Goal: Task Accomplishment & Management: Use online tool/utility

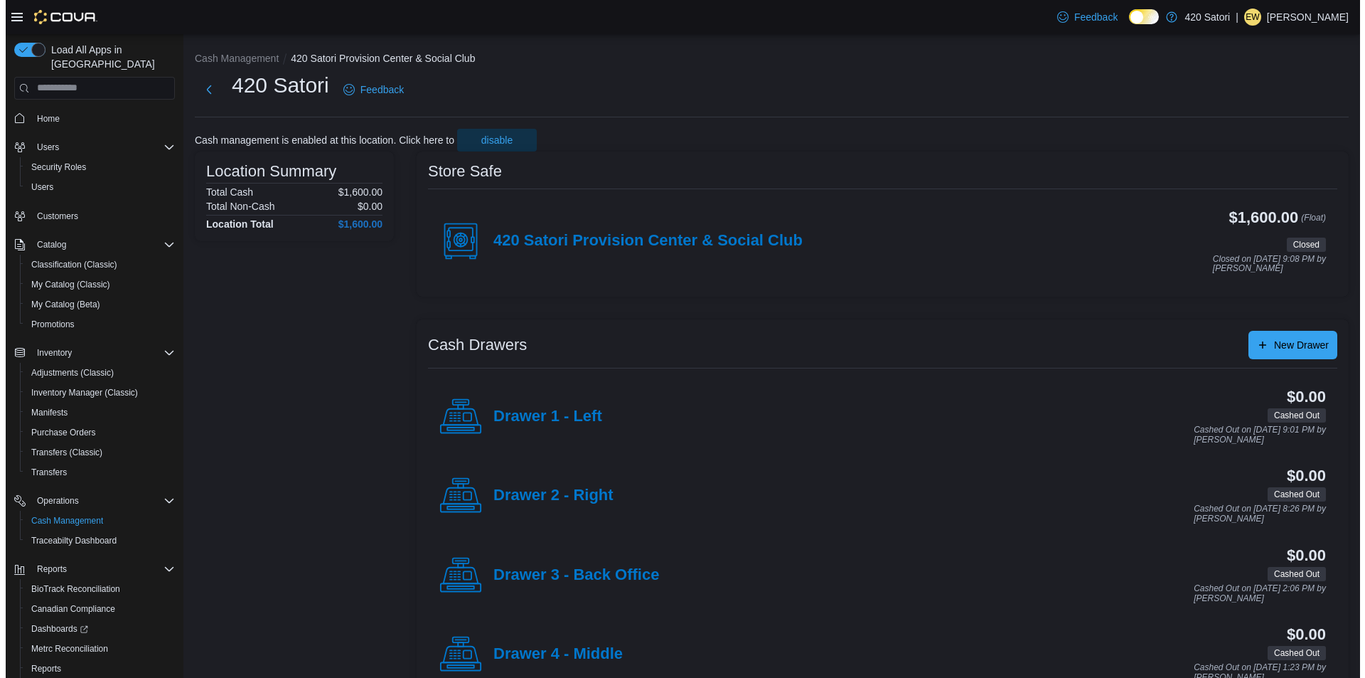
scroll to position [60, 0]
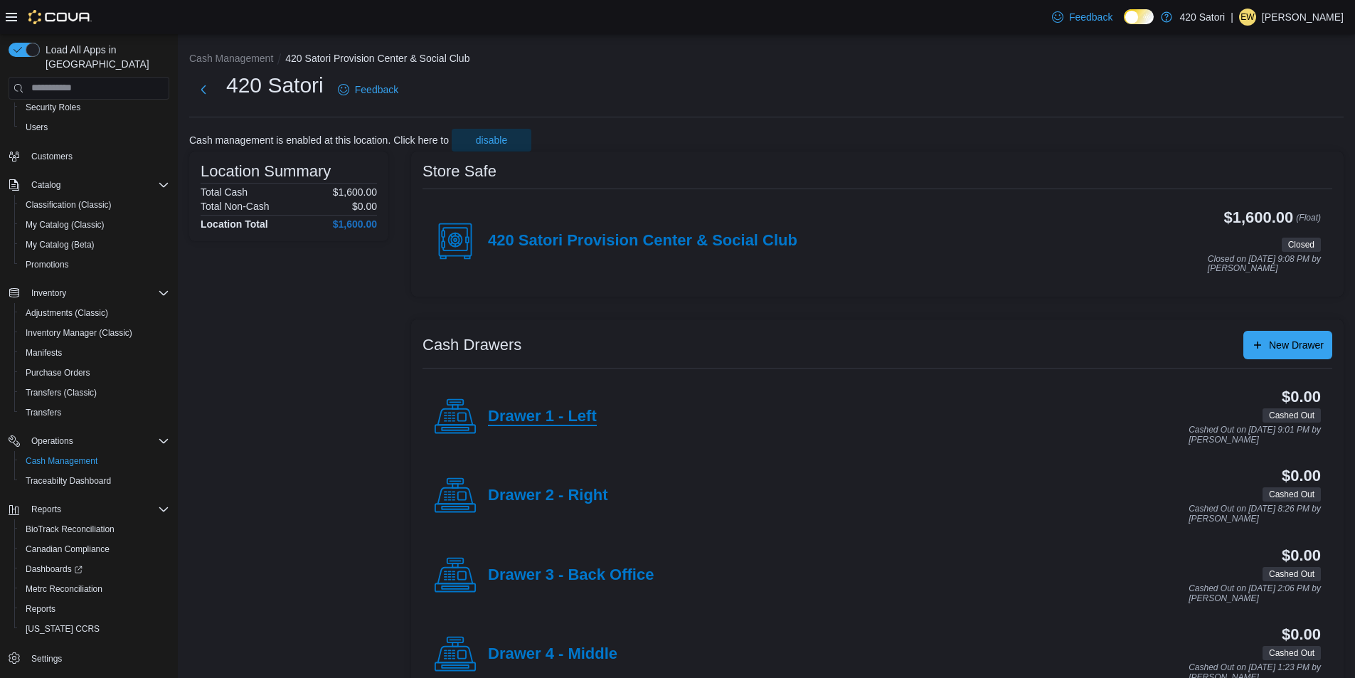
click at [530, 417] on h4 "Drawer 1 - Left" at bounding box center [542, 416] width 109 height 18
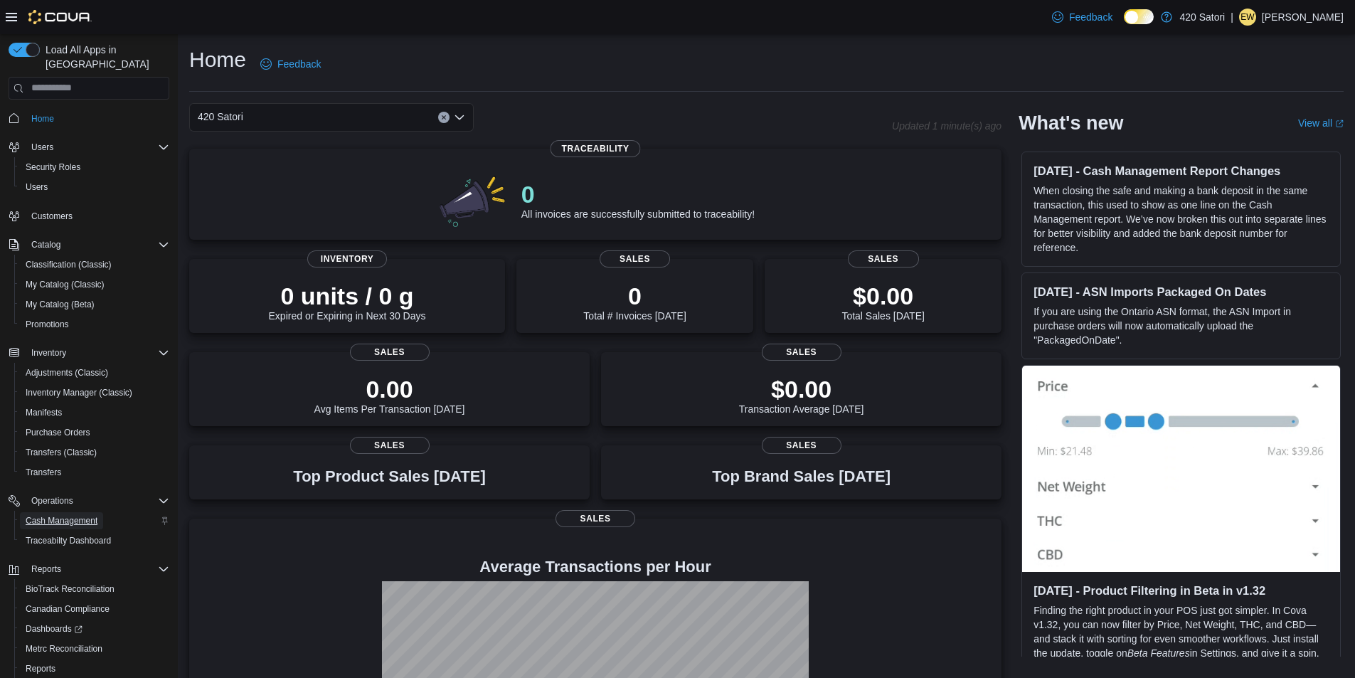
click at [72, 512] on span "Cash Management" at bounding box center [62, 520] width 72 height 17
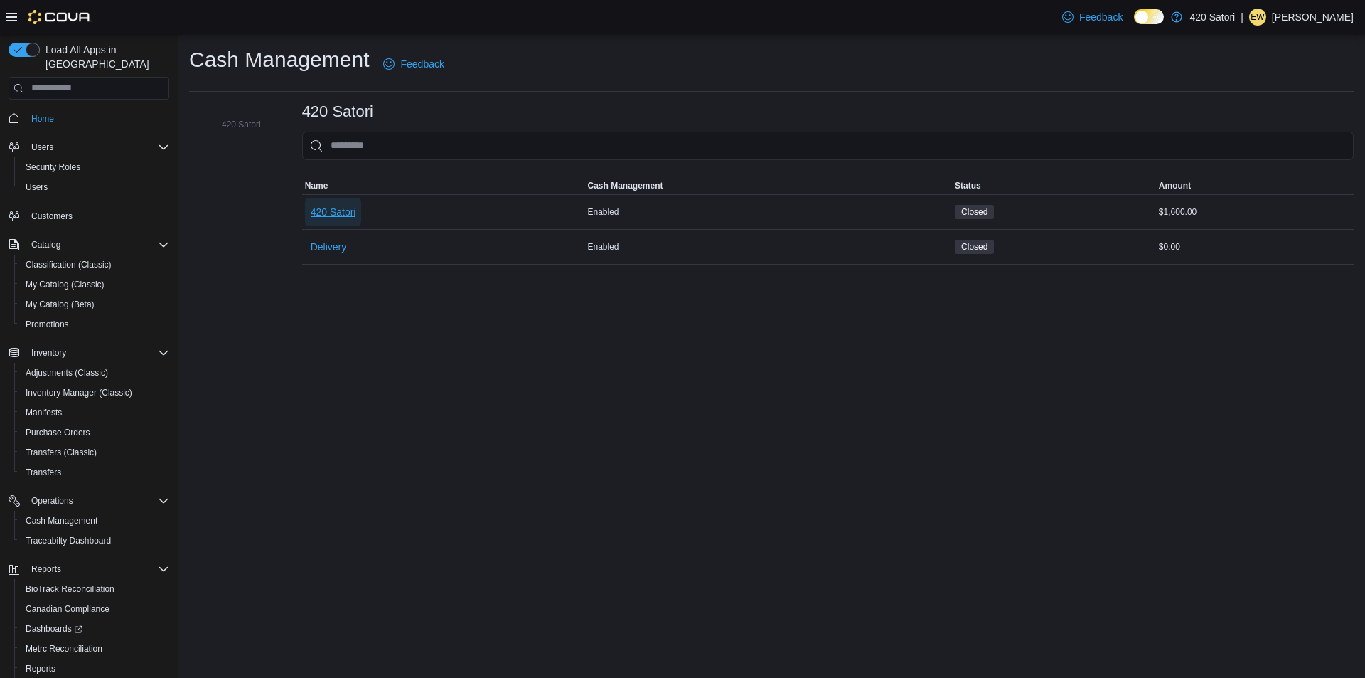
click at [332, 213] on span "420 Satori" at bounding box center [334, 212] width 46 height 14
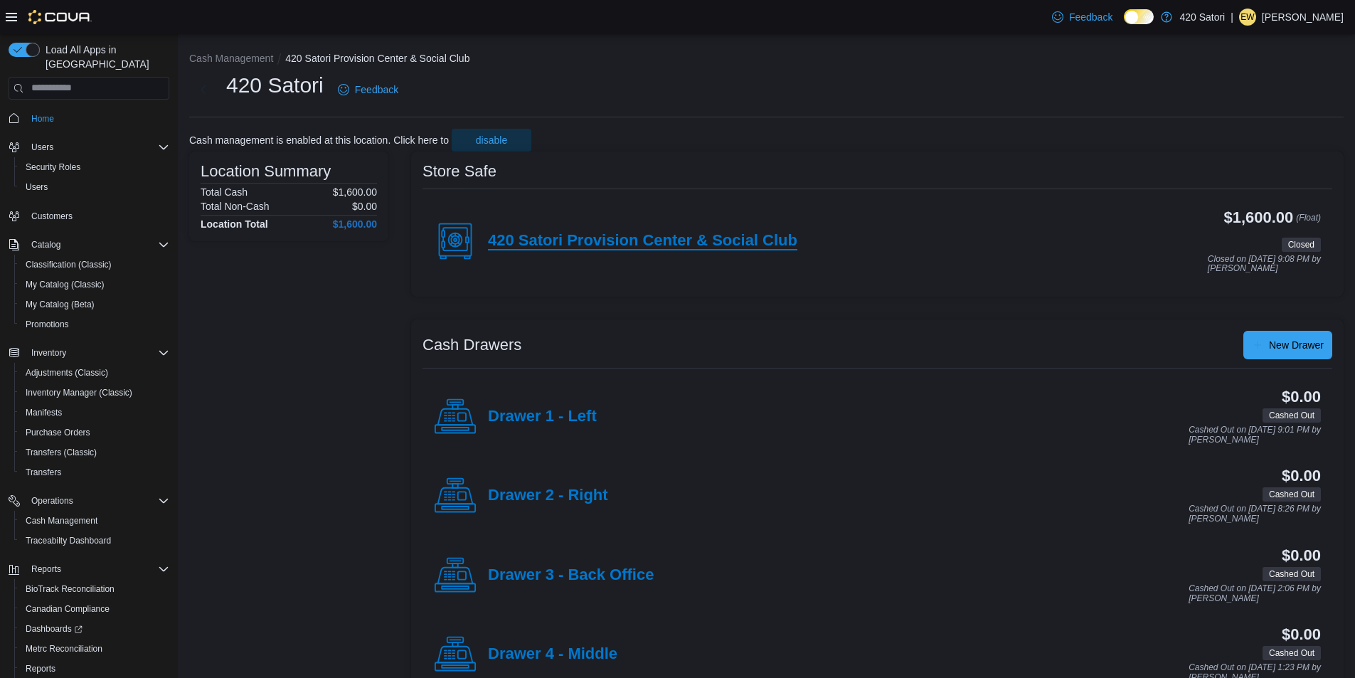
click at [576, 236] on h4 "420 Satori Provision Center & Social Club" at bounding box center [642, 241] width 309 height 18
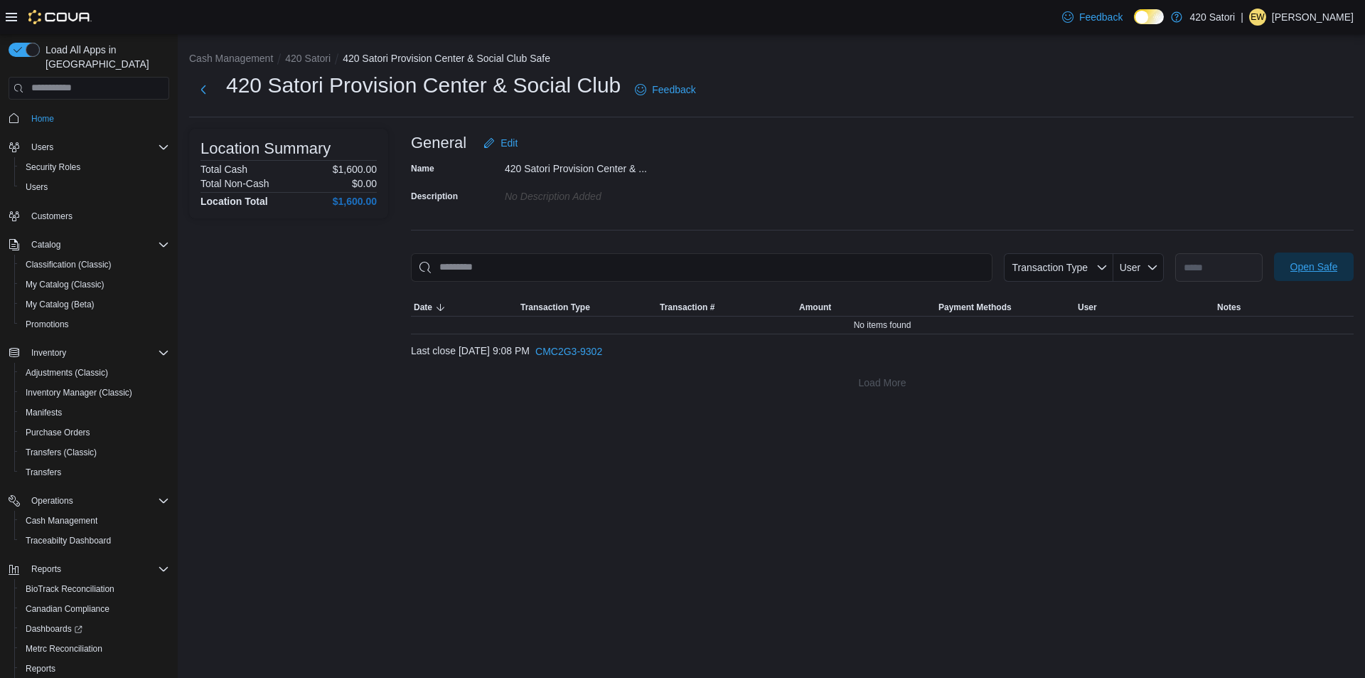
click at [1299, 265] on span "Open Safe" at bounding box center [1315, 267] width 48 height 14
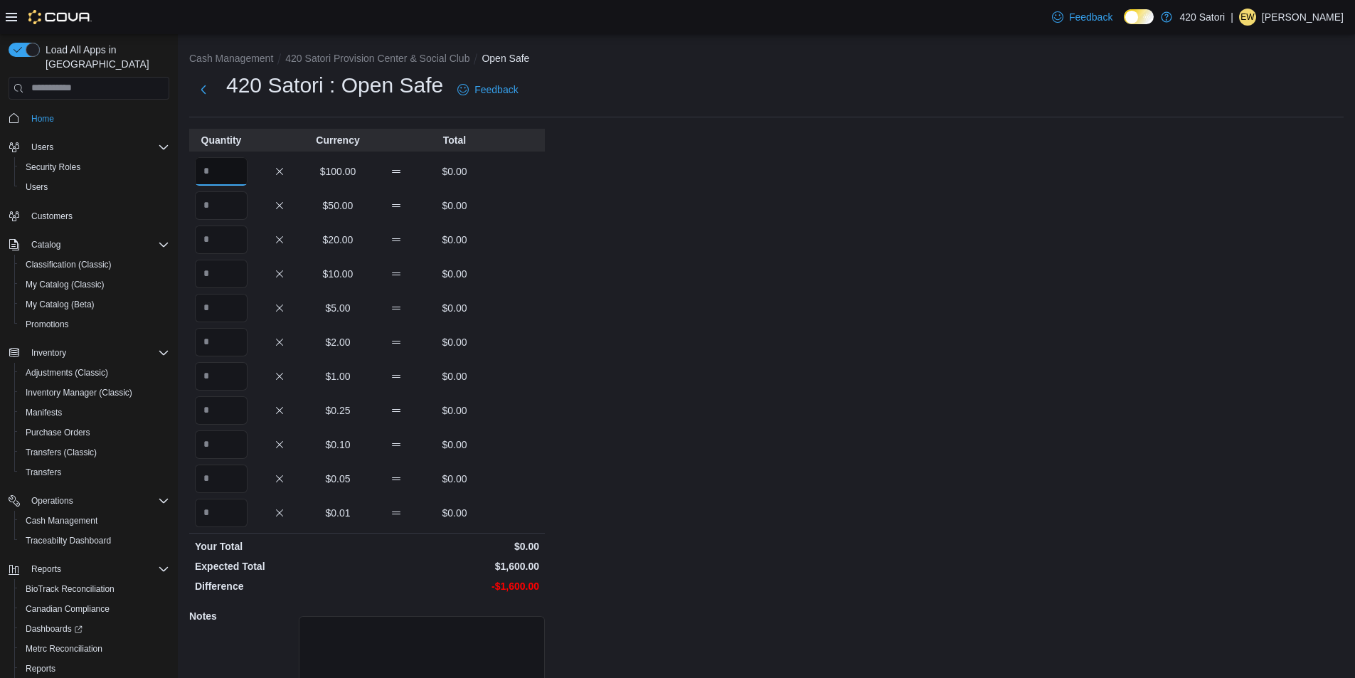
click at [231, 172] on input "Quantity" at bounding box center [221, 171] width 53 height 28
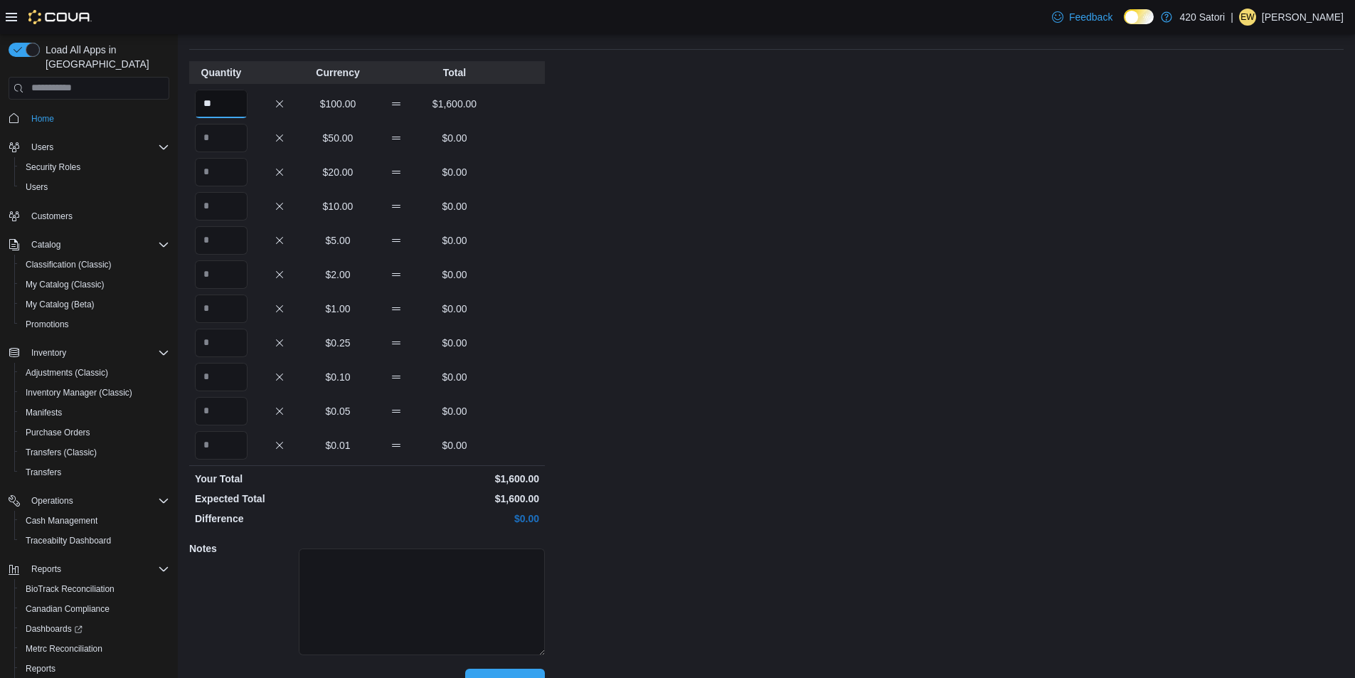
scroll to position [98, 0]
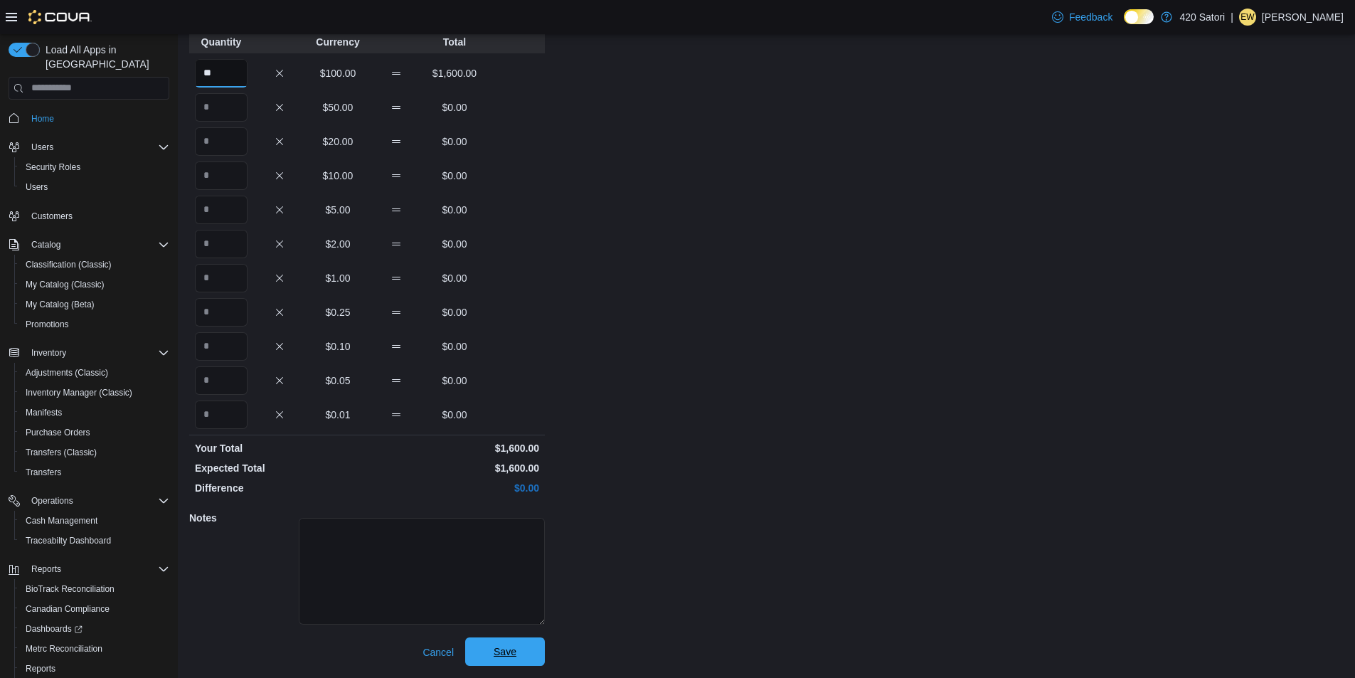
type input "**"
click at [515, 648] on span "Save" at bounding box center [504, 651] width 23 height 14
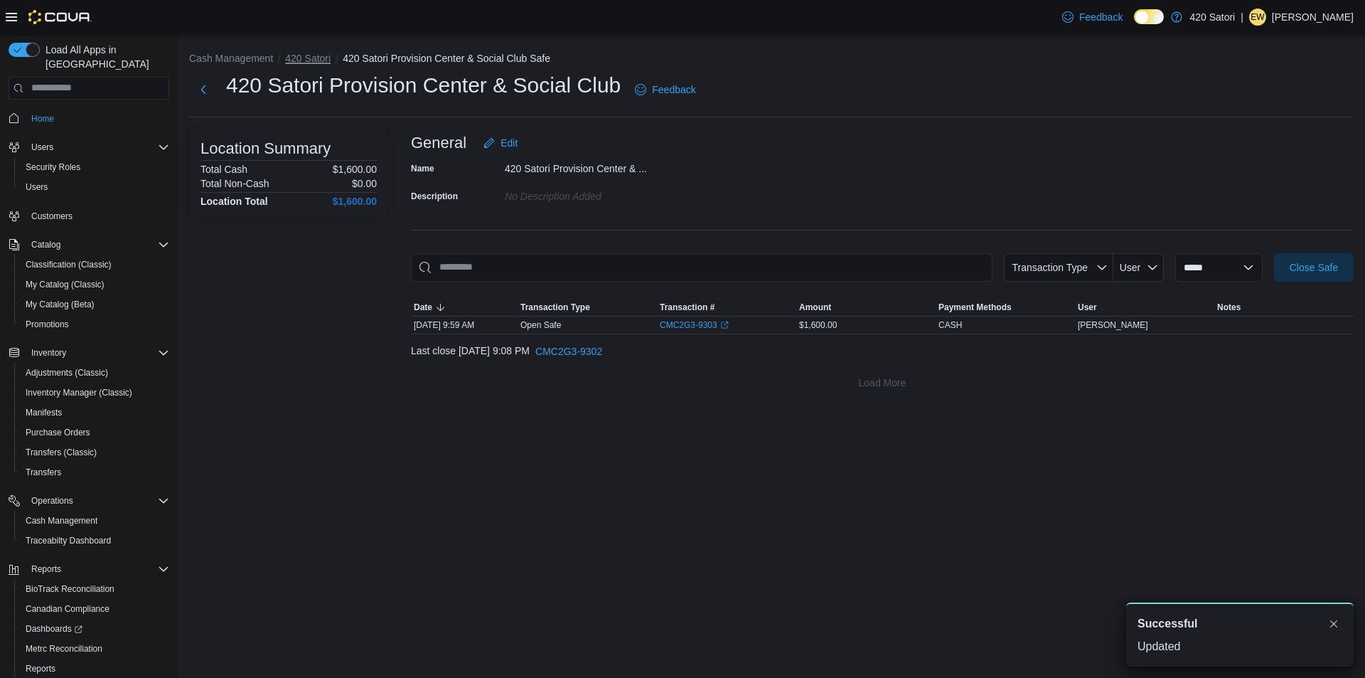
click at [306, 58] on button "420 Satori" at bounding box center [308, 58] width 46 height 11
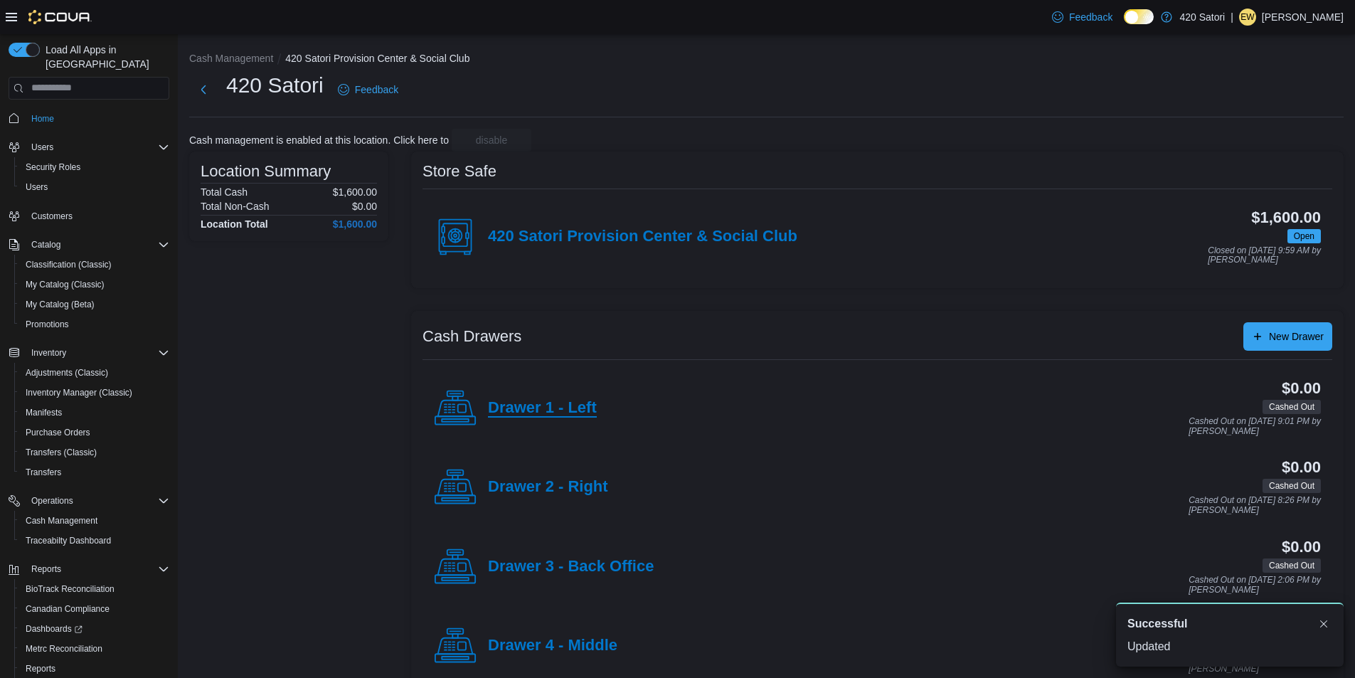
click at [549, 411] on h4 "Drawer 1 - Left" at bounding box center [542, 408] width 109 height 18
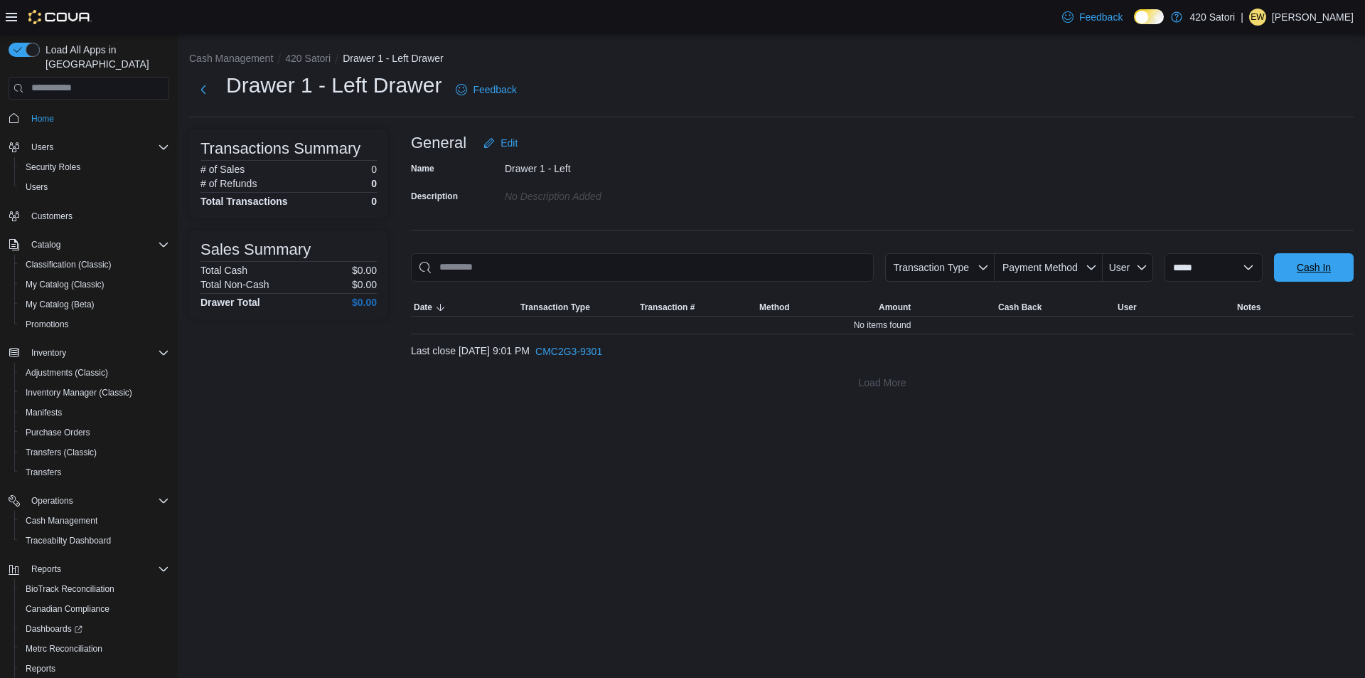
click at [1315, 270] on span "Cash In" at bounding box center [1314, 267] width 34 height 14
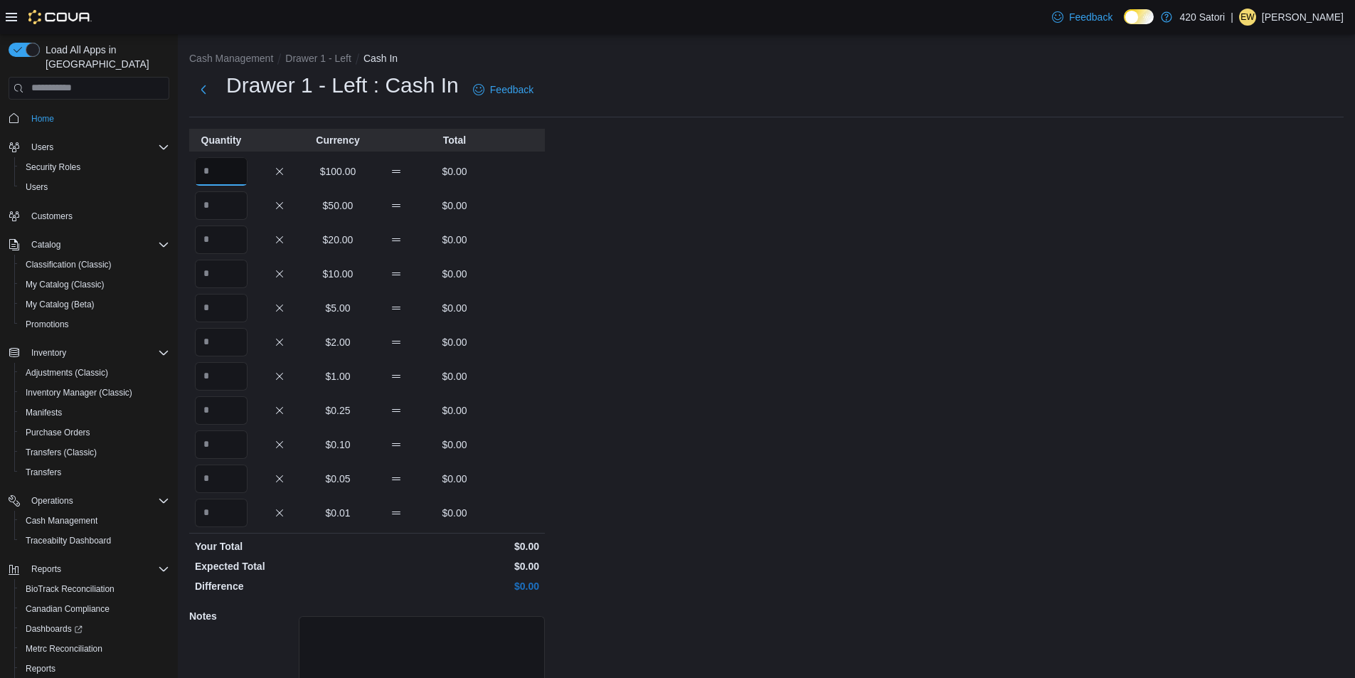
click at [233, 170] on input "Quantity" at bounding box center [221, 171] width 53 height 28
type input "*"
click at [226, 204] on input "Quantity" at bounding box center [221, 205] width 53 height 28
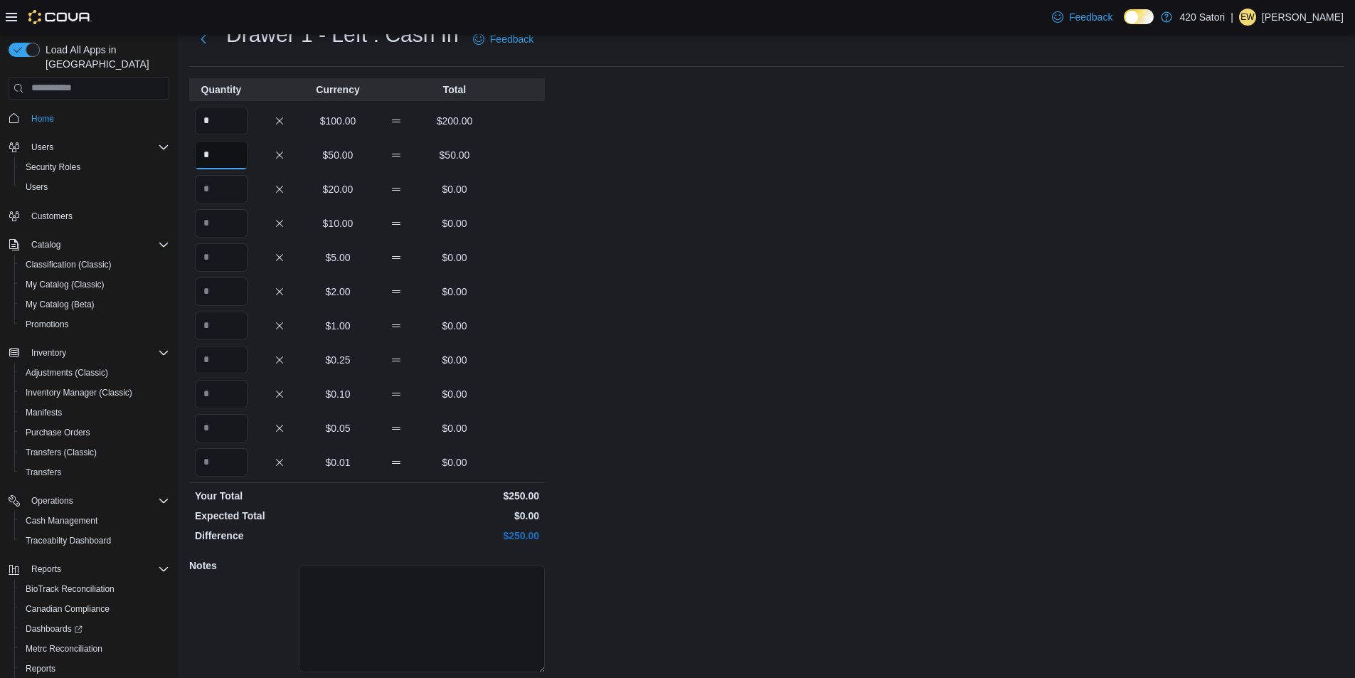
scroll to position [98, 0]
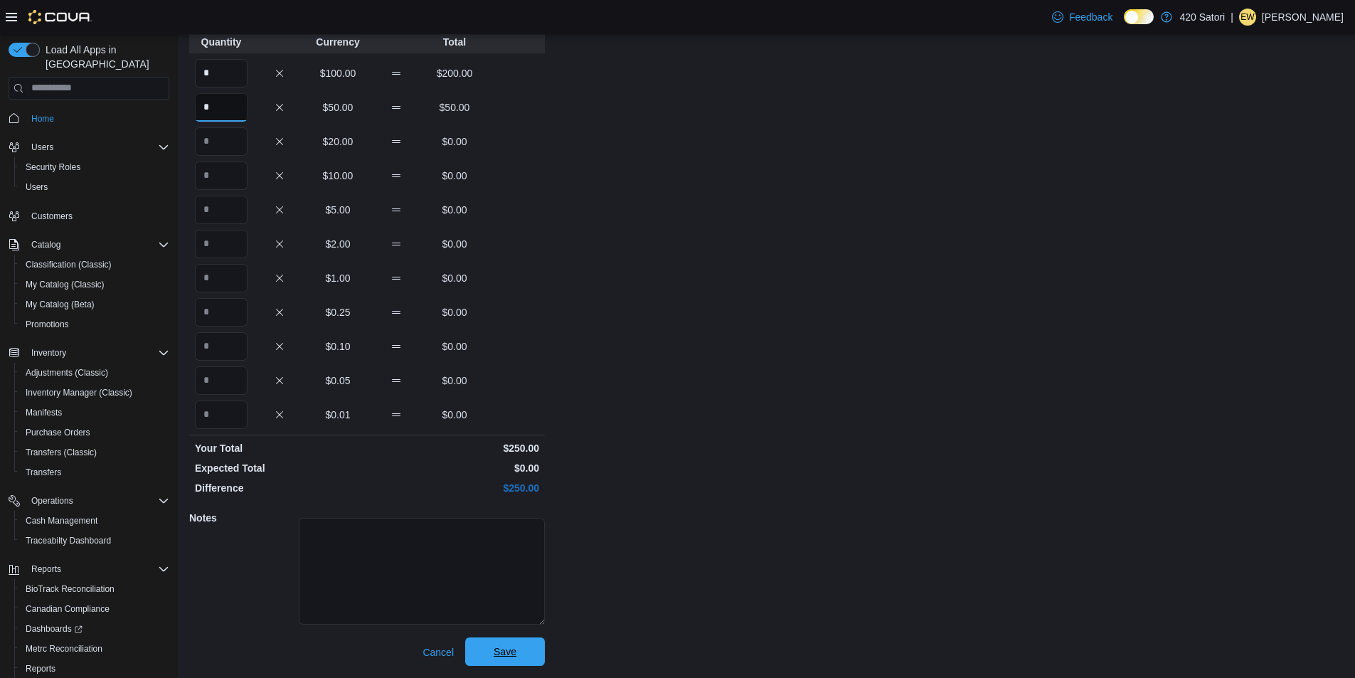
type input "*"
click at [531, 649] on span "Save" at bounding box center [505, 651] width 63 height 28
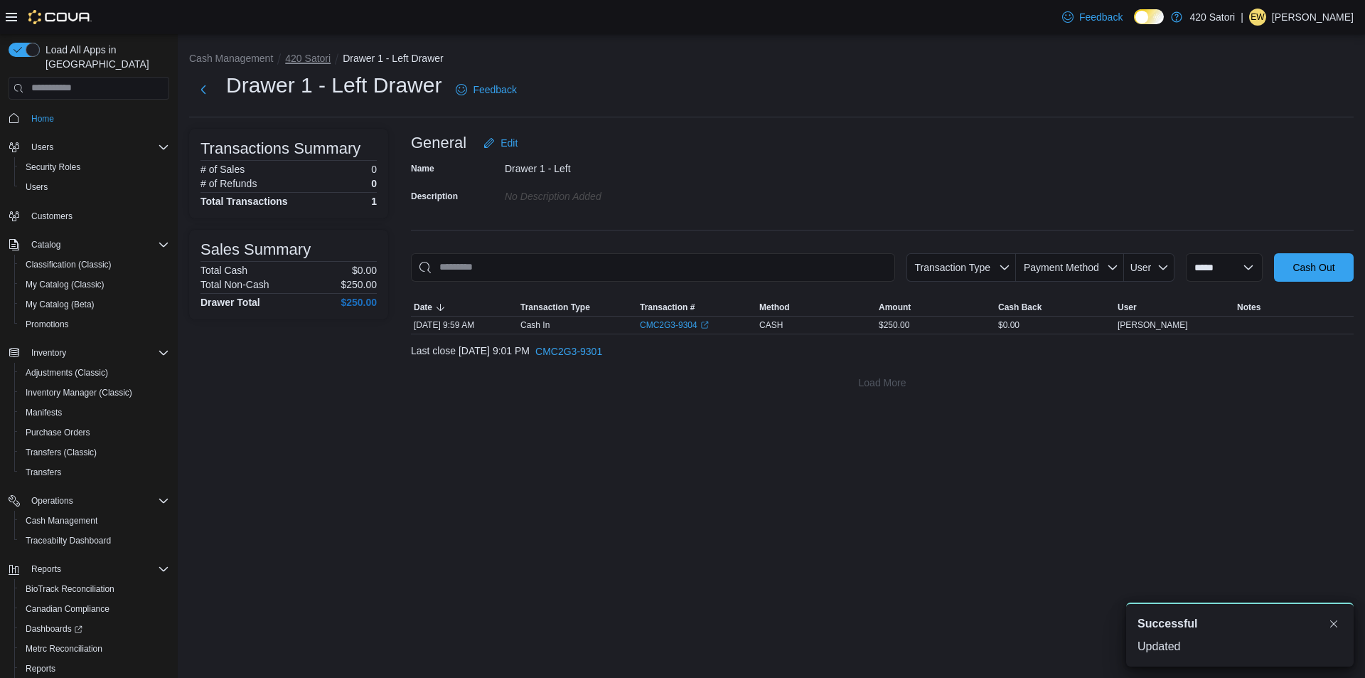
click at [295, 58] on button "420 Satori" at bounding box center [308, 58] width 46 height 11
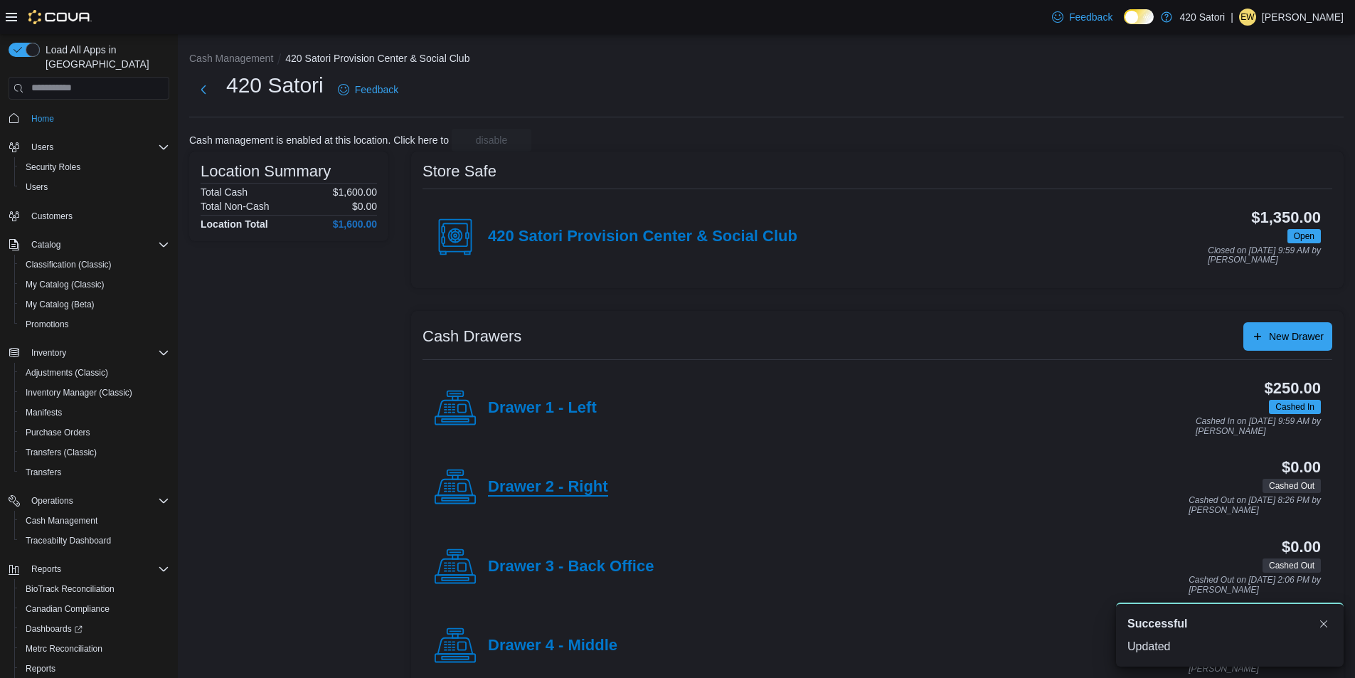
click at [556, 490] on h4 "Drawer 2 - Right" at bounding box center [548, 487] width 120 height 18
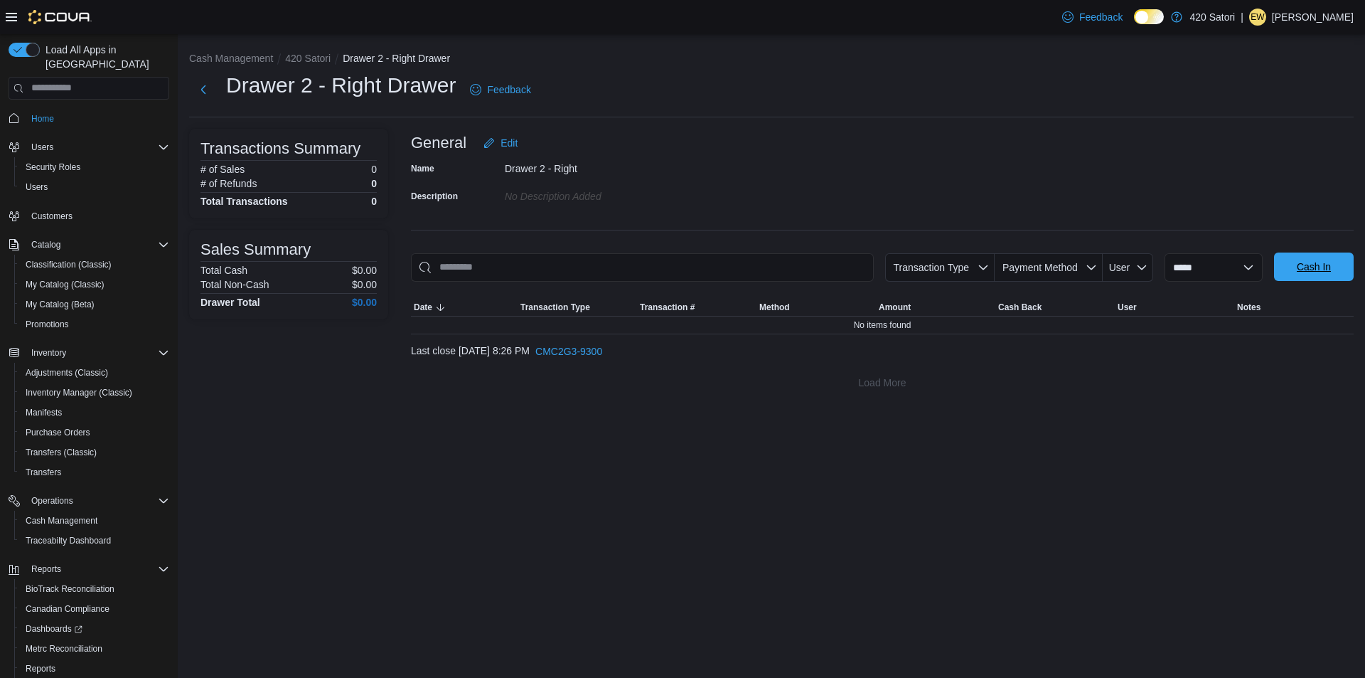
click at [1305, 272] on span "Cash In" at bounding box center [1314, 267] width 34 height 14
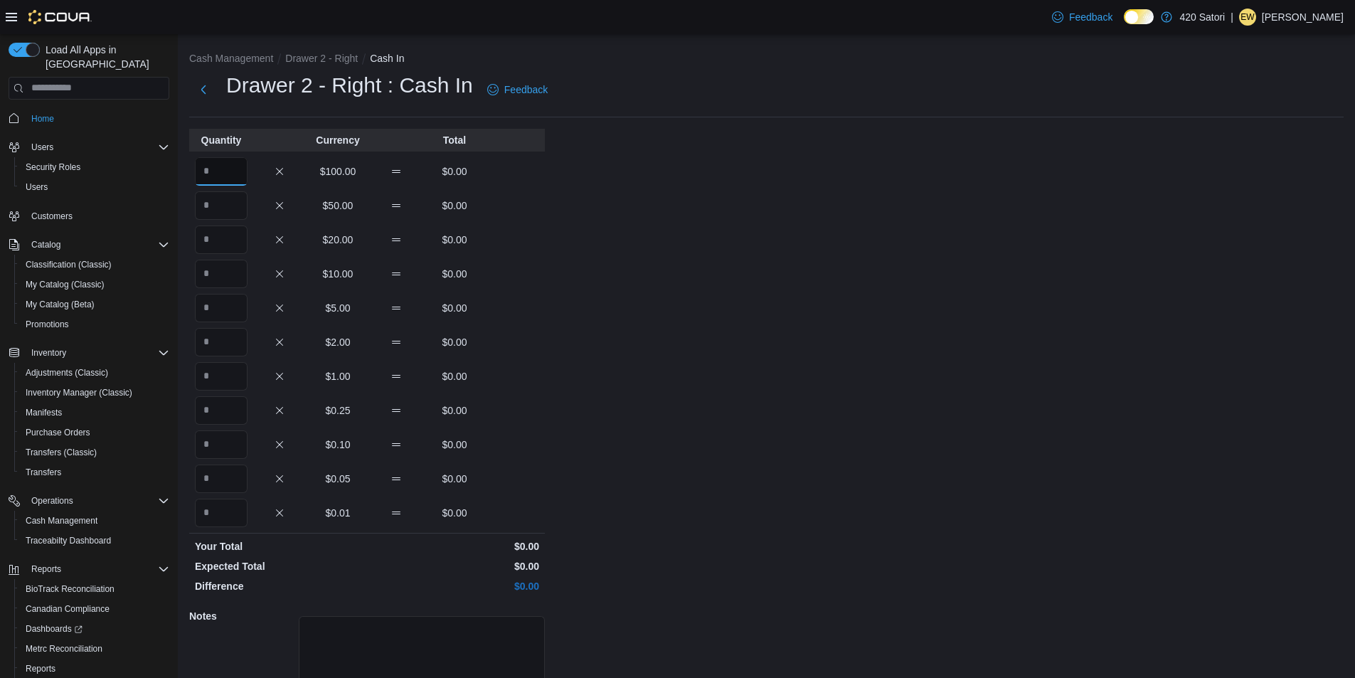
click at [227, 169] on input "Quantity" at bounding box center [221, 171] width 53 height 28
type input "*"
click at [225, 209] on input "Quantity" at bounding box center [221, 205] width 53 height 28
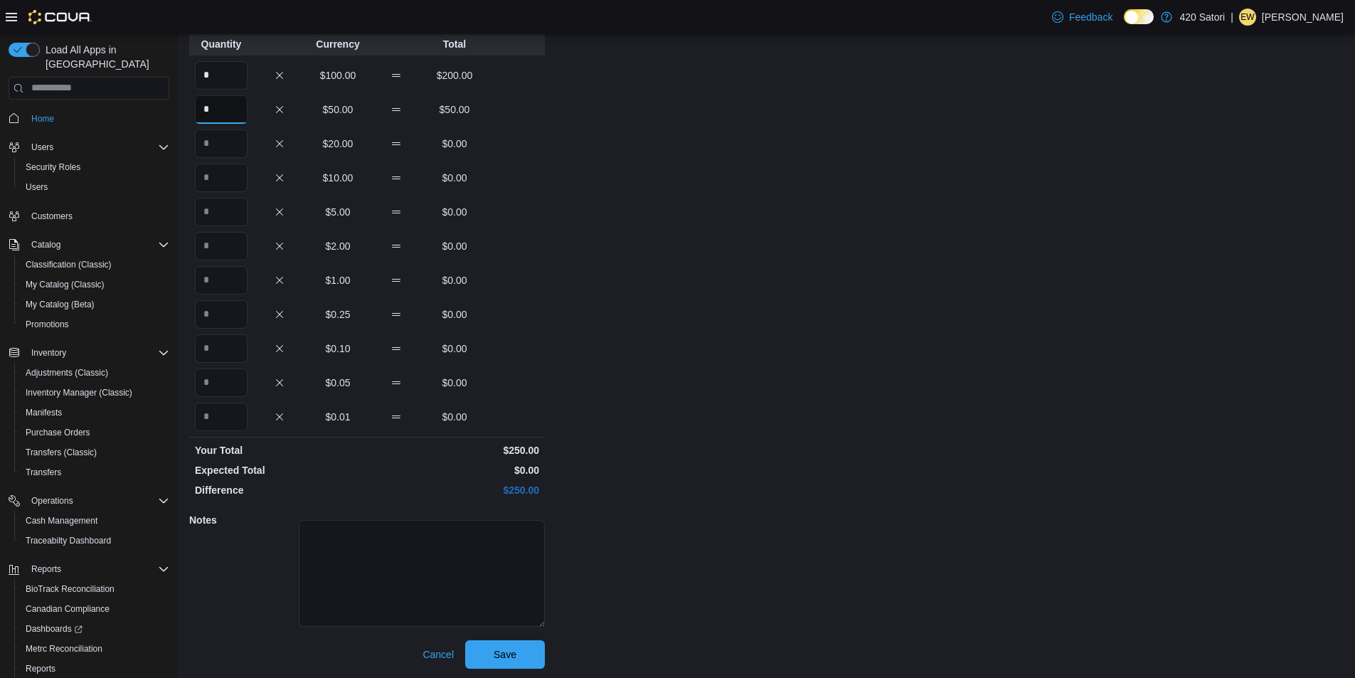
scroll to position [98, 0]
type input "*"
click at [505, 656] on span "Save" at bounding box center [504, 651] width 23 height 14
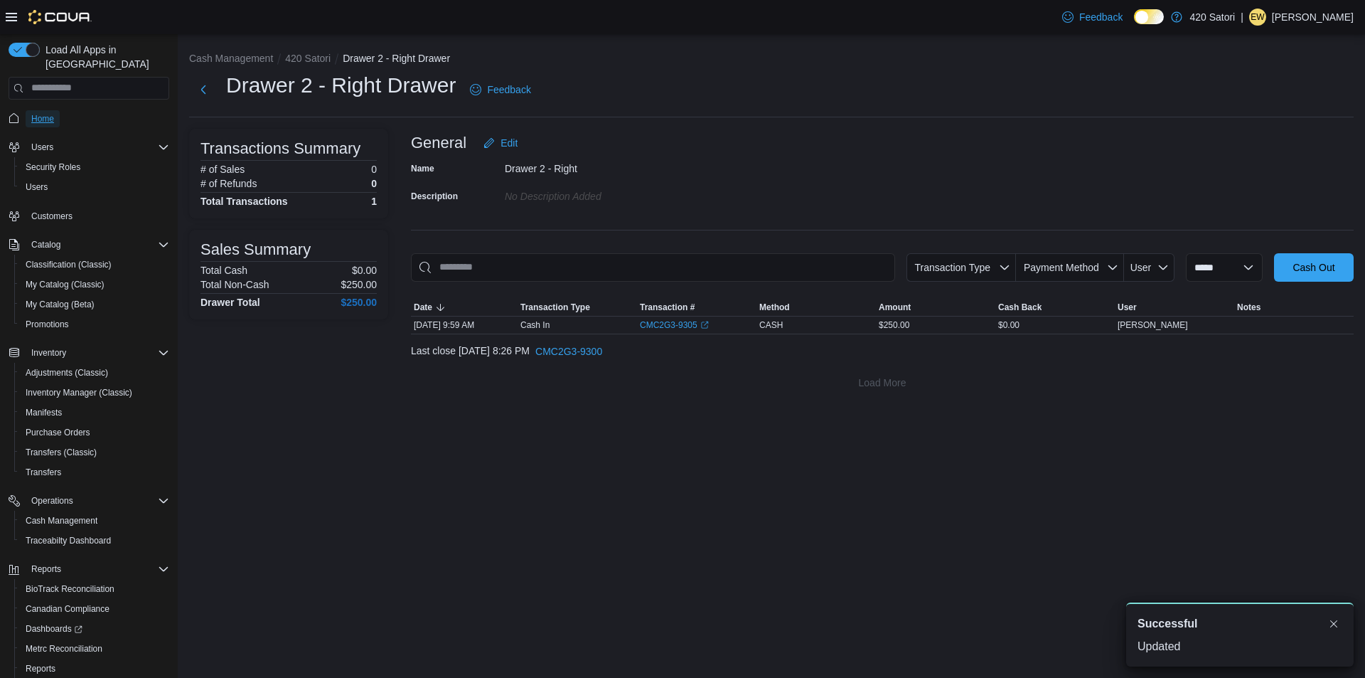
click at [36, 113] on span "Home" at bounding box center [42, 118] width 23 height 11
